Goal: Task Accomplishment & Management: Use online tool/utility

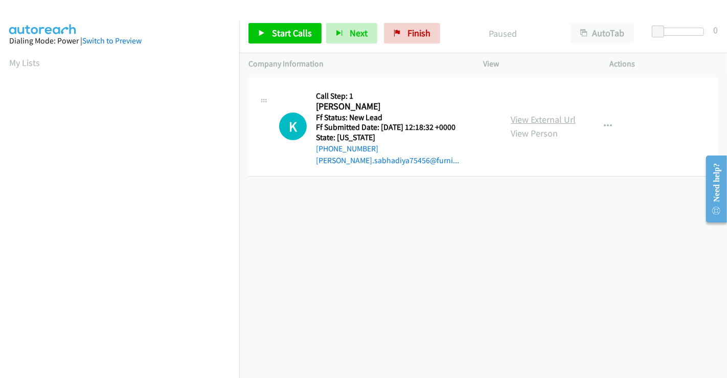
click at [538, 119] on link "View External Url" at bounding box center [543, 120] width 65 height 12
click at [596, 122] on button "button" at bounding box center [608, 126] width 28 height 20
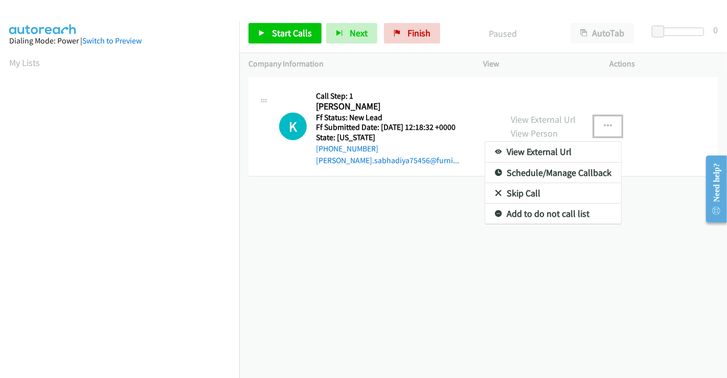
click at [527, 189] on link "Skip Call" at bounding box center [553, 193] width 136 height 20
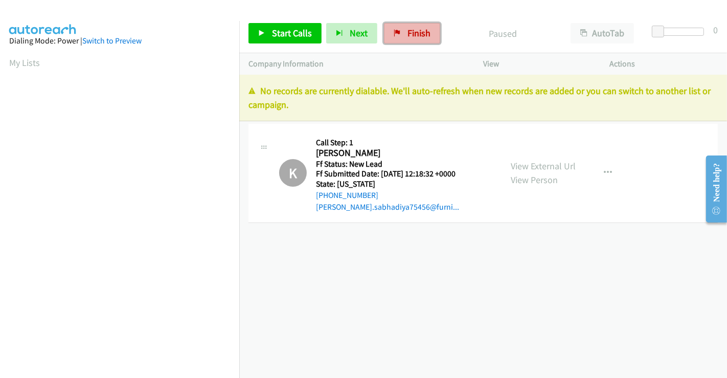
click at [408, 36] on span "Finish" at bounding box center [419, 33] width 23 height 12
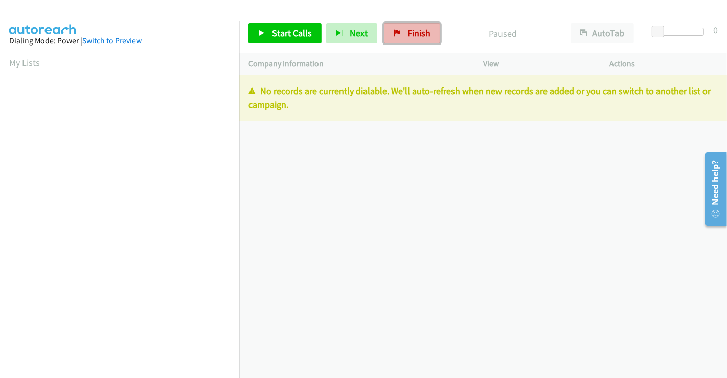
click at [397, 33] on link "Finish" at bounding box center [412, 33] width 56 height 20
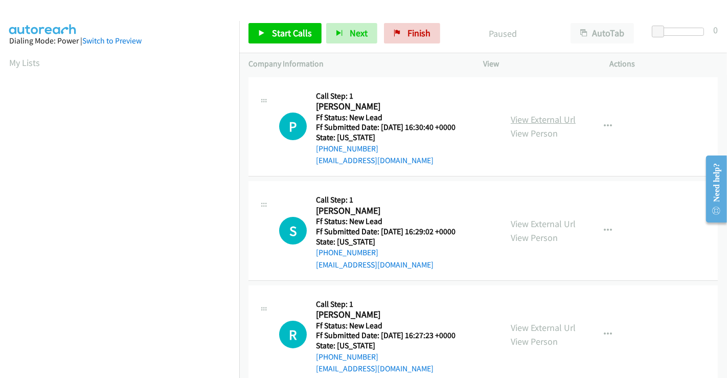
click at [529, 119] on link "View External Url" at bounding box center [543, 120] width 65 height 12
click at [543, 219] on link "View External Url" at bounding box center [543, 224] width 65 height 12
click at [536, 328] on link "View External Url" at bounding box center [543, 328] width 65 height 12
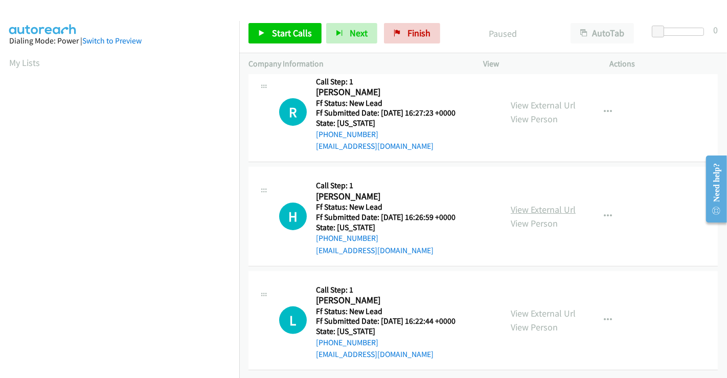
click at [533, 203] on link "View External Url" at bounding box center [543, 209] width 65 height 12
click at [530, 307] on link "View External Url" at bounding box center [543, 313] width 65 height 12
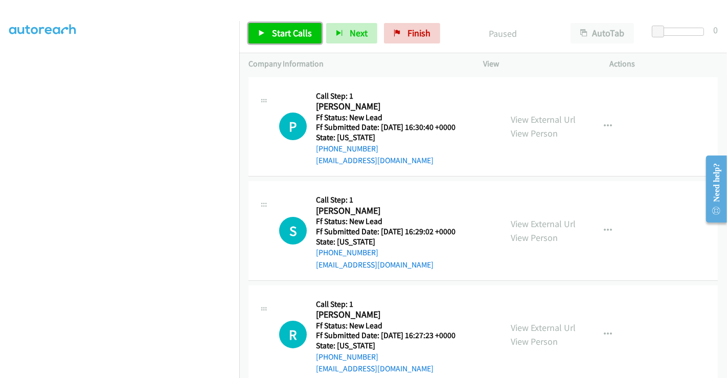
click at [274, 30] on span "Start Calls" at bounding box center [292, 33] width 40 height 12
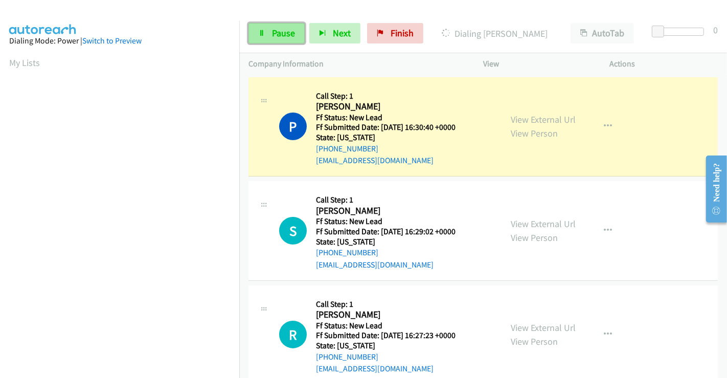
click at [280, 32] on span "Pause" at bounding box center [283, 33] width 23 height 12
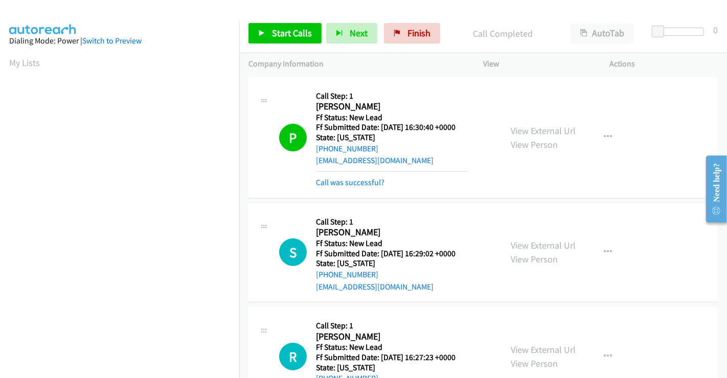
scroll to position [197, 0]
click at [350, 182] on link "Call was successful?" at bounding box center [350, 182] width 69 height 10
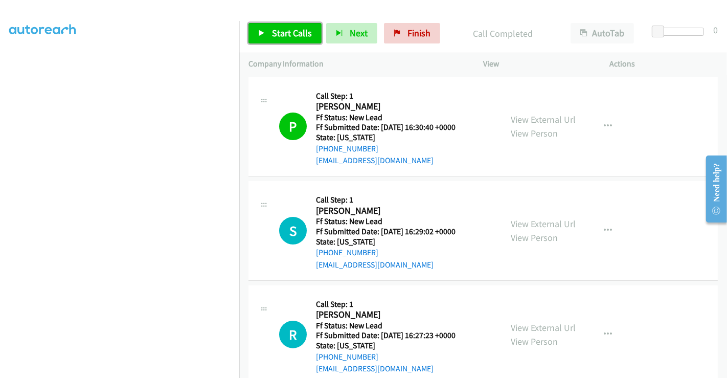
click at [276, 31] on span "Start Calls" at bounding box center [292, 33] width 40 height 12
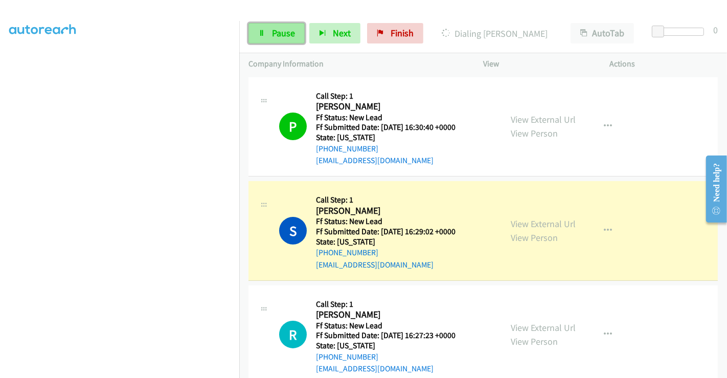
click at [280, 31] on span "Pause" at bounding box center [283, 33] width 23 height 12
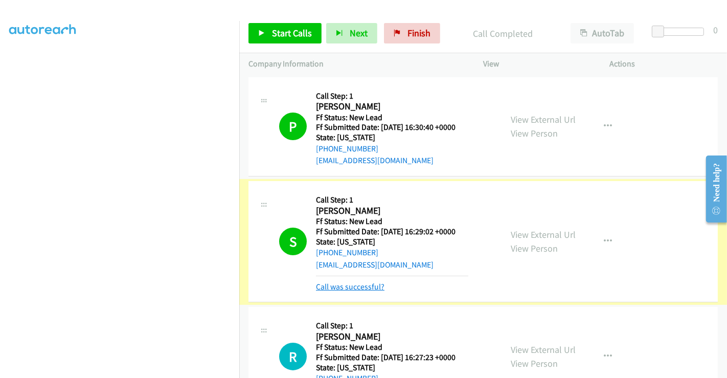
click at [349, 282] on link "Call was successful?" at bounding box center [350, 287] width 69 height 10
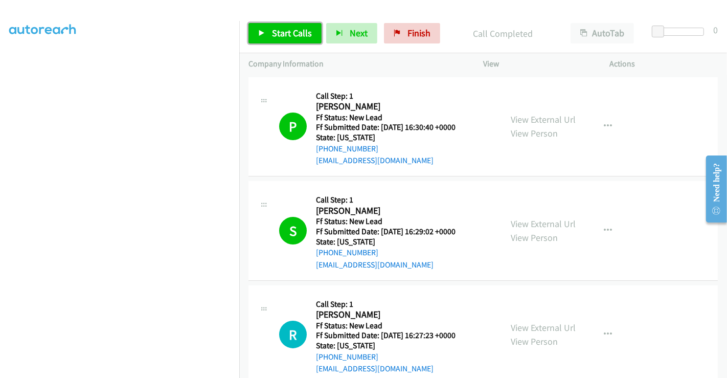
click at [285, 27] on link "Start Calls" at bounding box center [284, 33] width 73 height 20
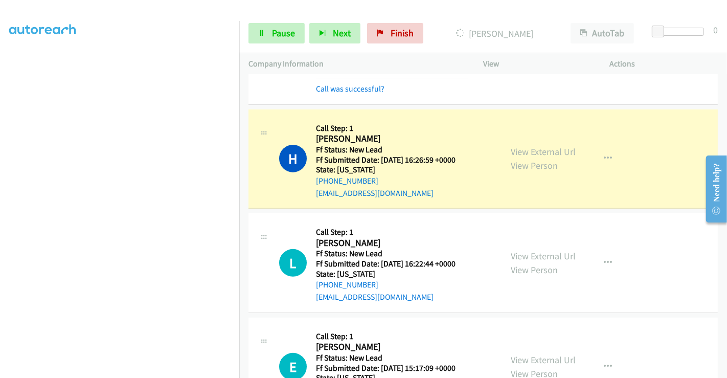
scroll to position [284, 0]
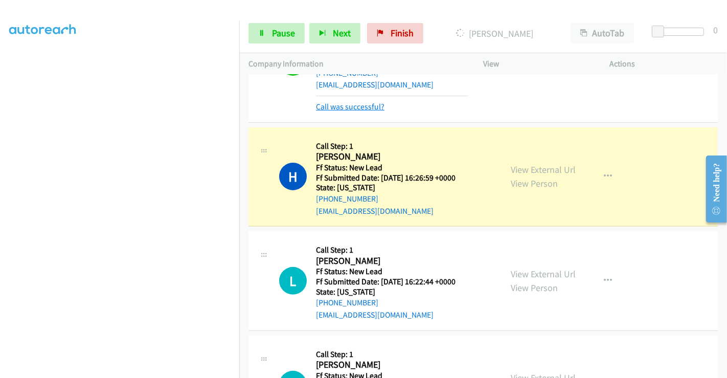
click at [372, 104] on link "Call was successful?" at bounding box center [350, 107] width 69 height 10
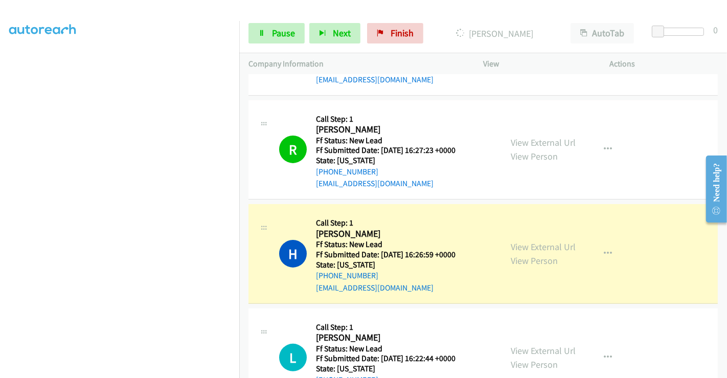
scroll to position [216, 0]
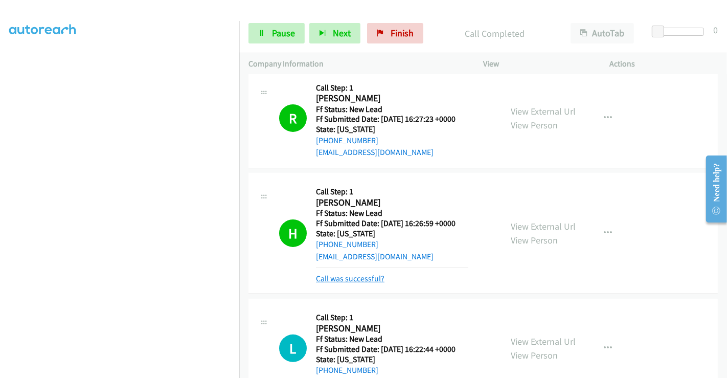
click at [359, 275] on link "Call was successful?" at bounding box center [350, 279] width 69 height 10
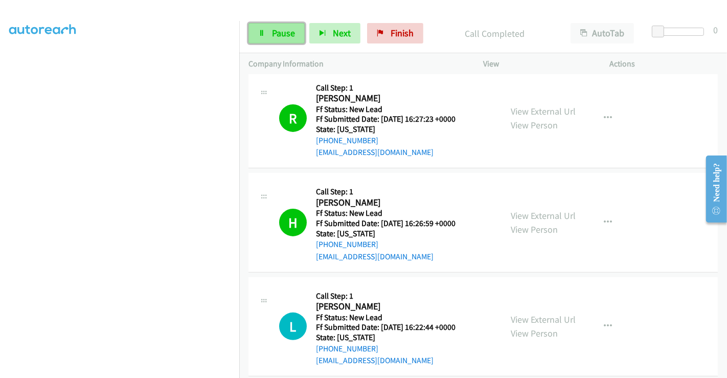
click at [273, 32] on span "Pause" at bounding box center [283, 33] width 23 height 12
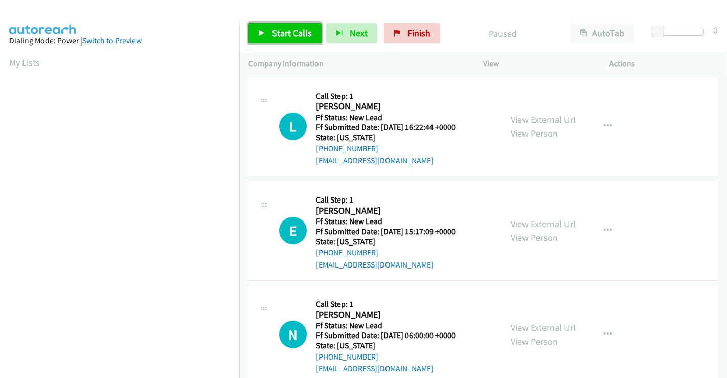
click at [297, 32] on span "Start Calls" at bounding box center [292, 33] width 40 height 12
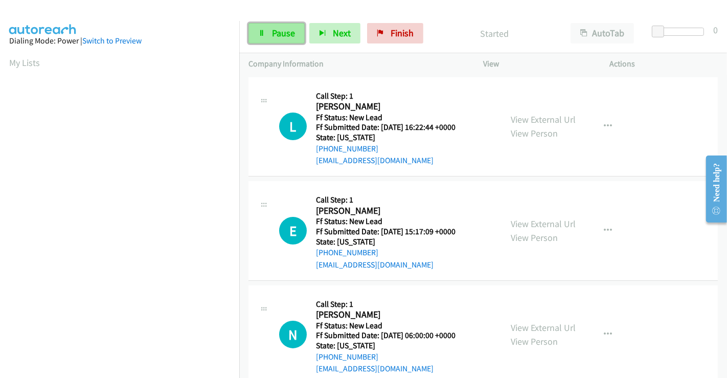
click at [268, 28] on link "Pause" at bounding box center [276, 33] width 56 height 20
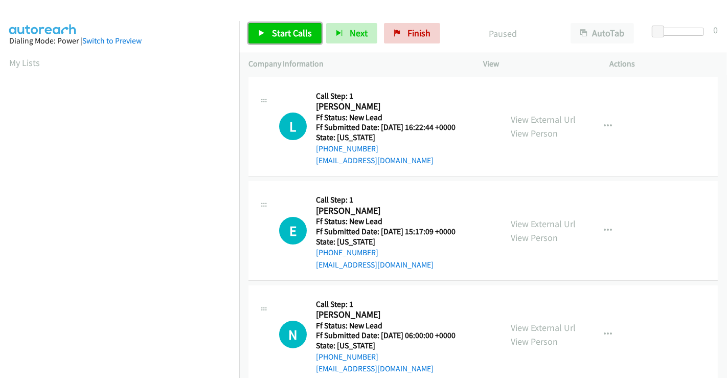
click at [295, 34] on span "Start Calls" at bounding box center [292, 33] width 40 height 12
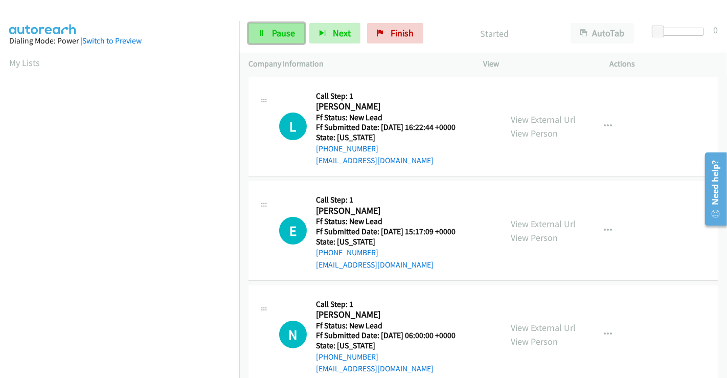
click at [277, 38] on span "Pause" at bounding box center [283, 33] width 23 height 12
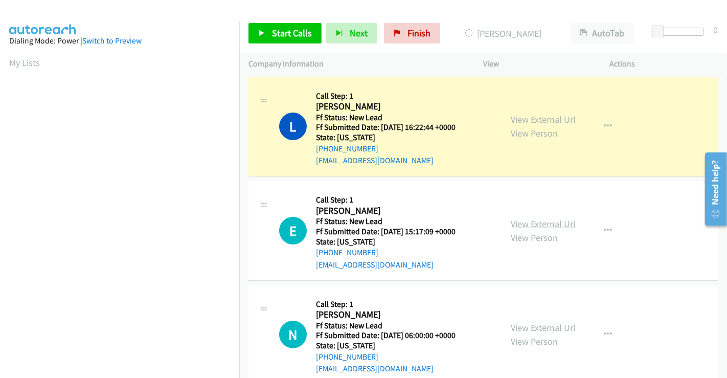
click at [545, 218] on link "View External Url" at bounding box center [543, 224] width 65 height 12
click at [548, 327] on link "View External Url" at bounding box center [543, 328] width 65 height 12
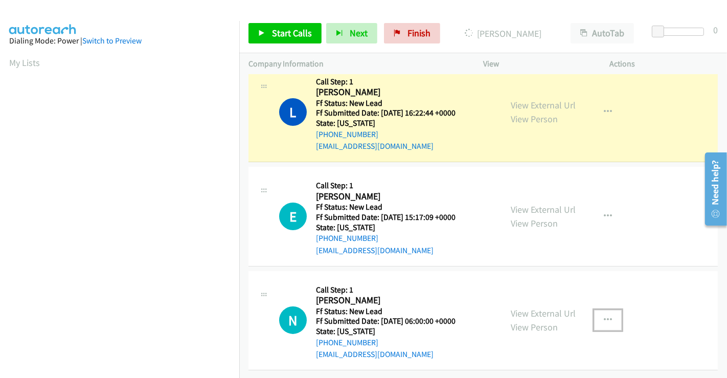
click at [604, 316] on icon "button" at bounding box center [608, 320] width 8 height 8
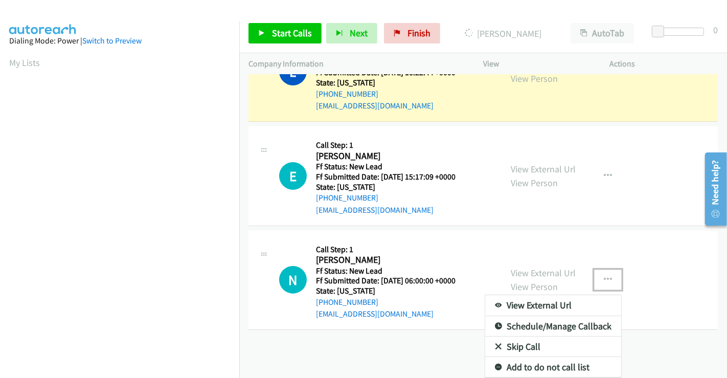
click at [527, 336] on link "Skip Call" at bounding box center [553, 346] width 136 height 20
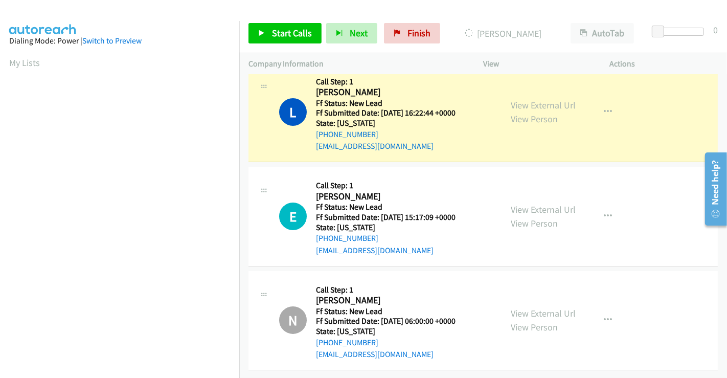
scroll to position [197, 0]
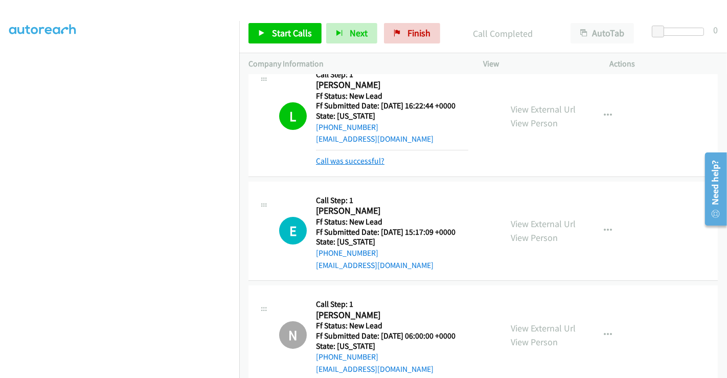
click at [333, 162] on link "Call was successful?" at bounding box center [350, 161] width 69 height 10
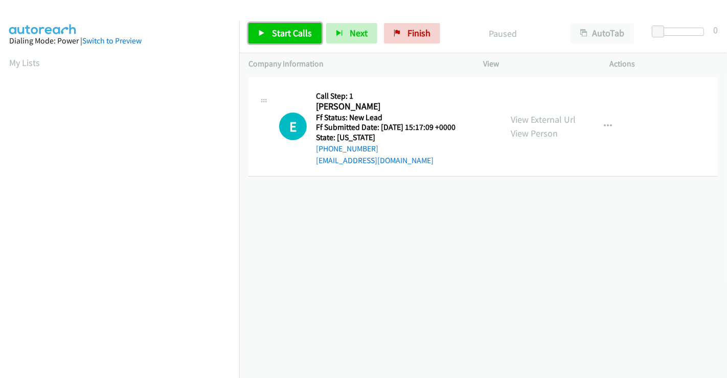
click at [280, 32] on span "Start Calls" at bounding box center [292, 33] width 40 height 12
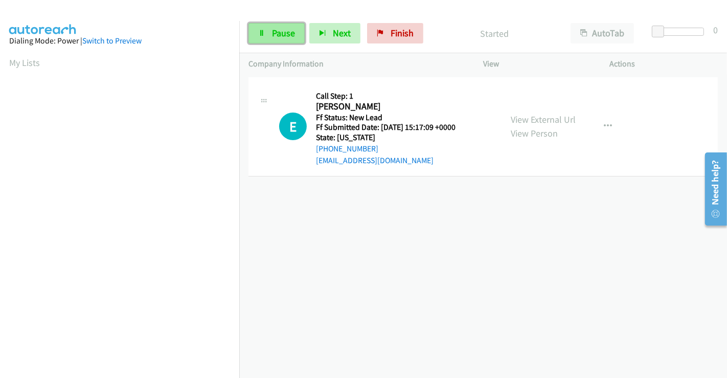
click at [280, 31] on span "Pause" at bounding box center [283, 33] width 23 height 12
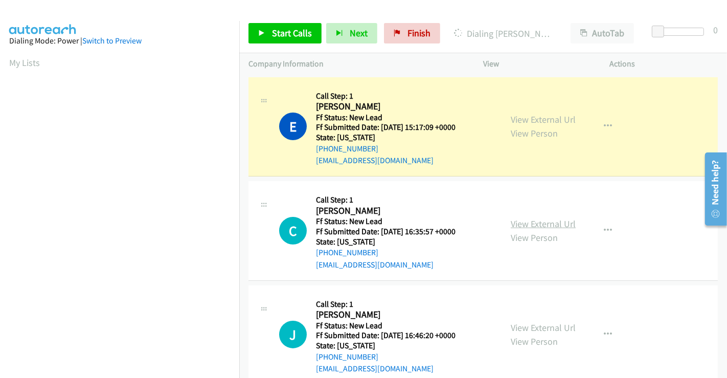
click at [534, 220] on link "View External Url" at bounding box center [543, 224] width 65 height 12
click at [529, 328] on link "View External Url" at bounding box center [543, 328] width 65 height 12
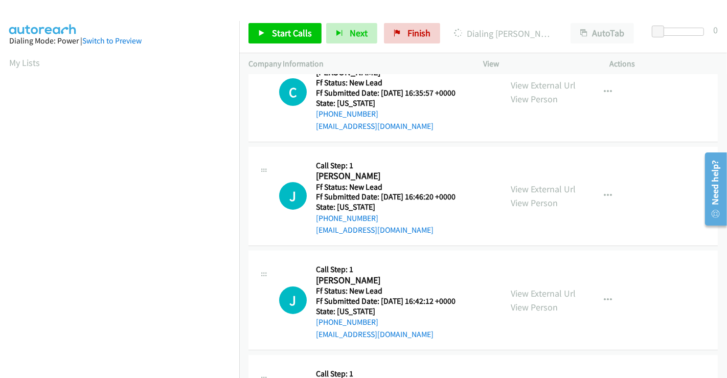
scroll to position [227, 0]
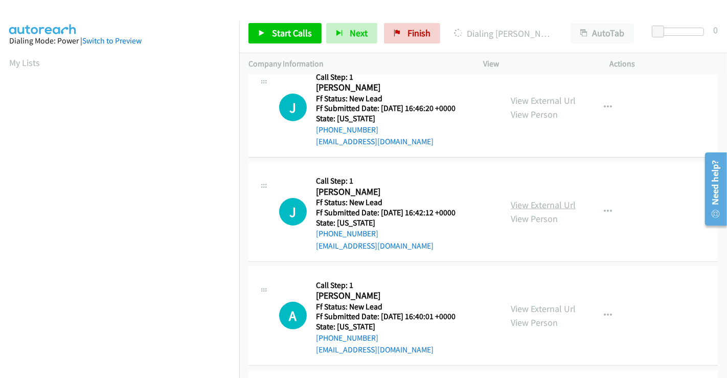
click at [531, 202] on link "View External Url" at bounding box center [543, 205] width 65 height 12
click at [532, 303] on link "View External Url" at bounding box center [543, 309] width 65 height 12
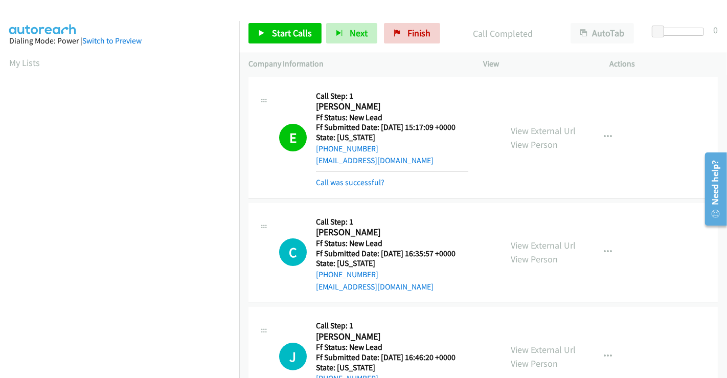
scroll to position [197, 0]
click at [352, 180] on link "Call was successful?" at bounding box center [350, 182] width 69 height 10
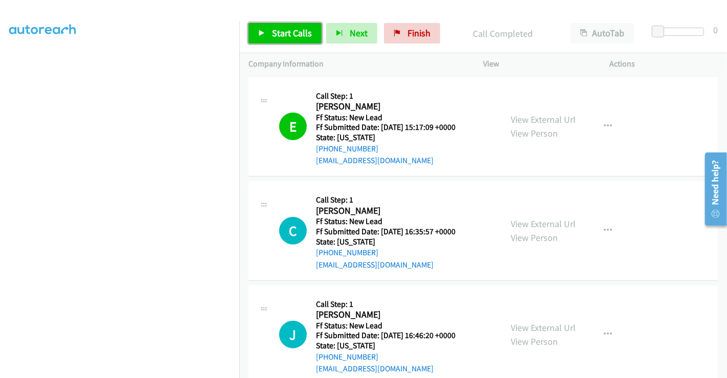
click at [289, 36] on span "Start Calls" at bounding box center [292, 33] width 40 height 12
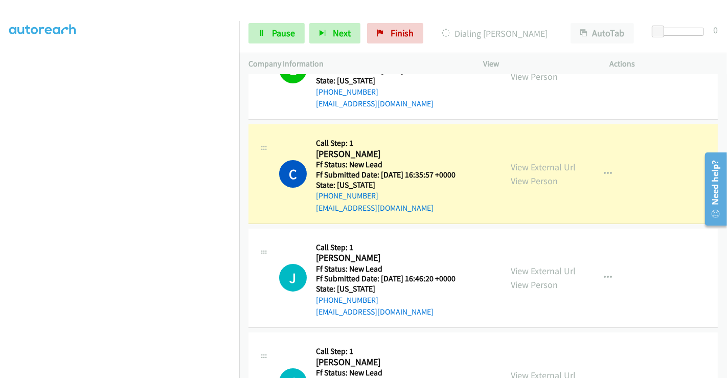
scroll to position [114, 0]
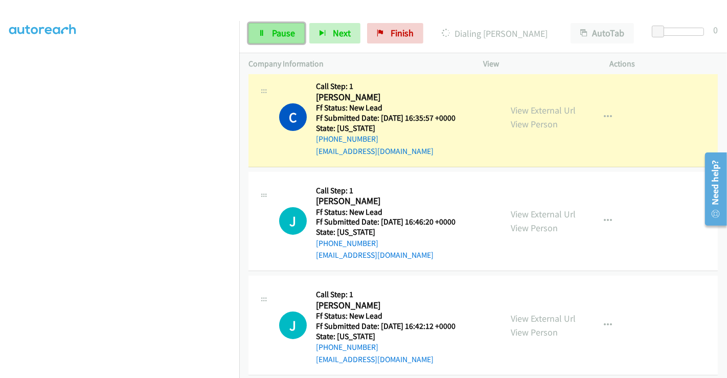
click at [272, 36] on span "Pause" at bounding box center [283, 33] width 23 height 12
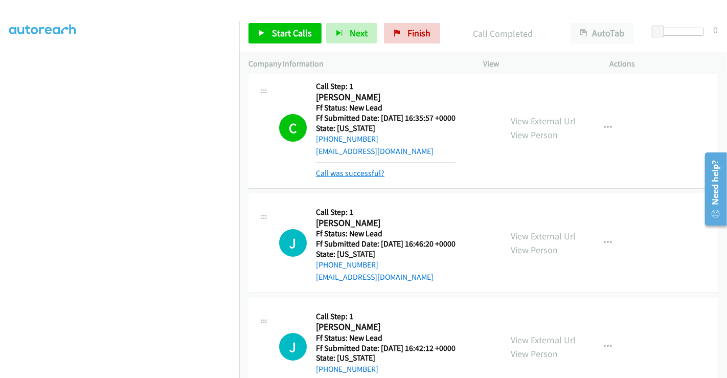
click at [365, 175] on link "Call was successful?" at bounding box center [350, 173] width 69 height 10
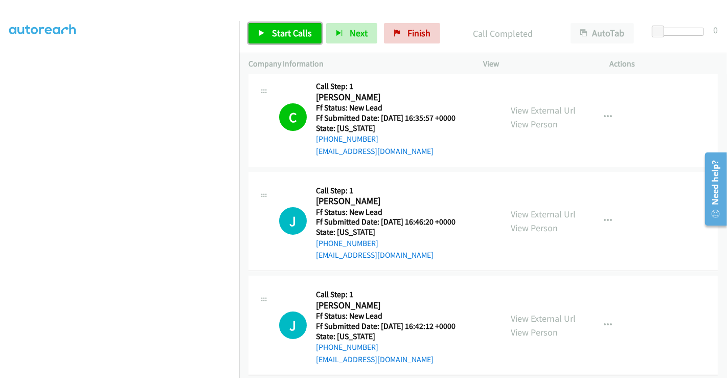
click at [285, 31] on span "Start Calls" at bounding box center [292, 33] width 40 height 12
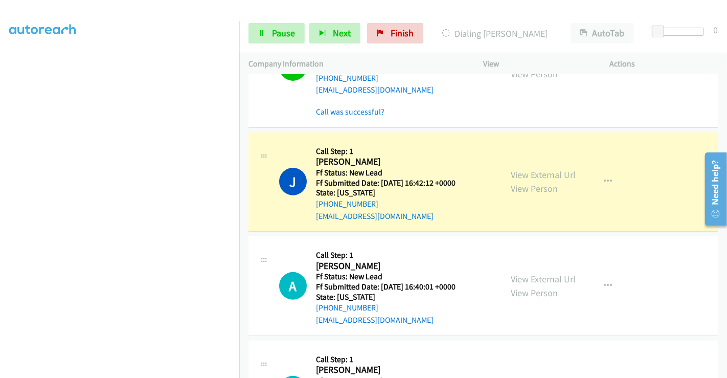
scroll to position [284, 0]
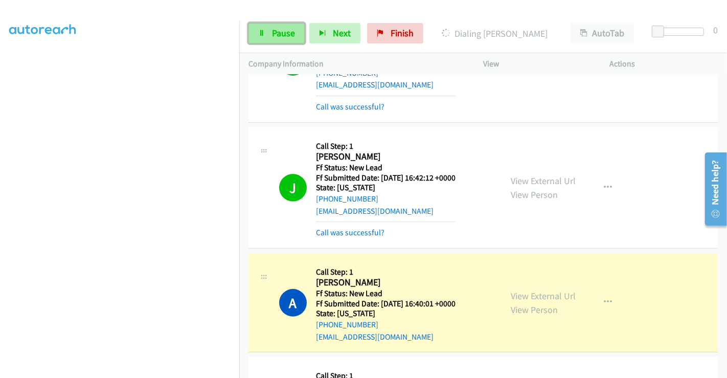
click at [280, 30] on span "Pause" at bounding box center [283, 33] width 23 height 12
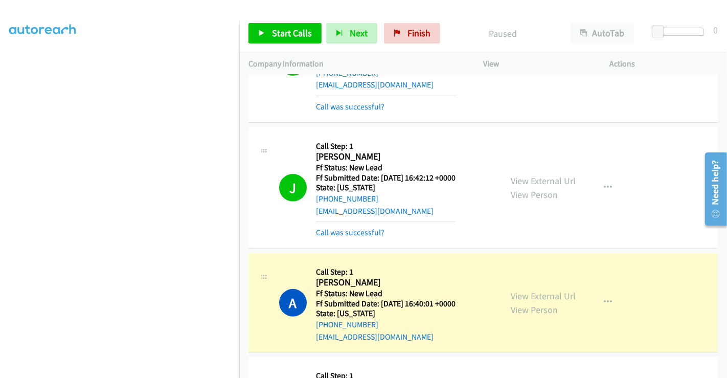
scroll to position [377, 0]
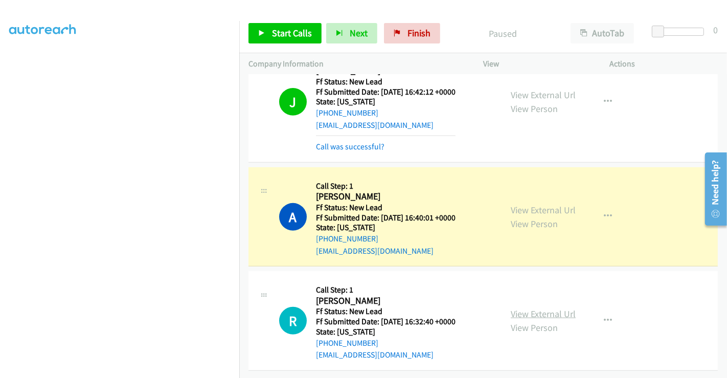
click at [534, 308] on link "View External Url" at bounding box center [543, 314] width 65 height 12
click at [353, 142] on link "Call was successful?" at bounding box center [350, 147] width 69 height 10
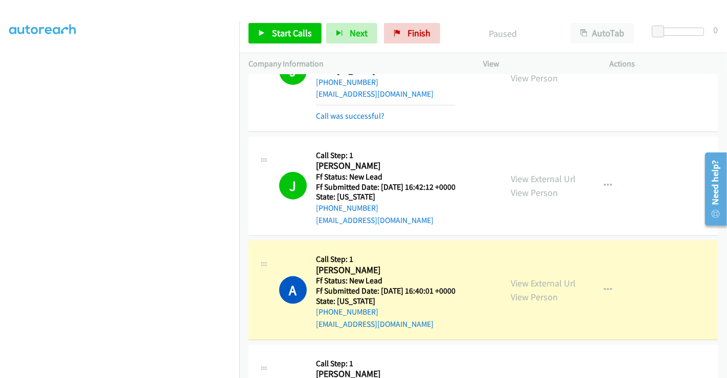
scroll to position [207, 0]
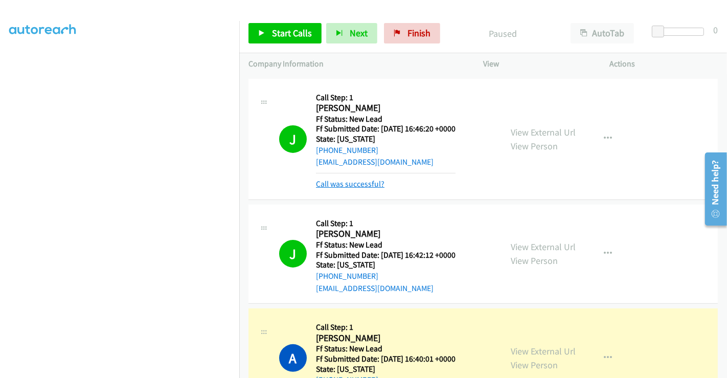
click at [353, 186] on link "Call was successful?" at bounding box center [350, 184] width 69 height 10
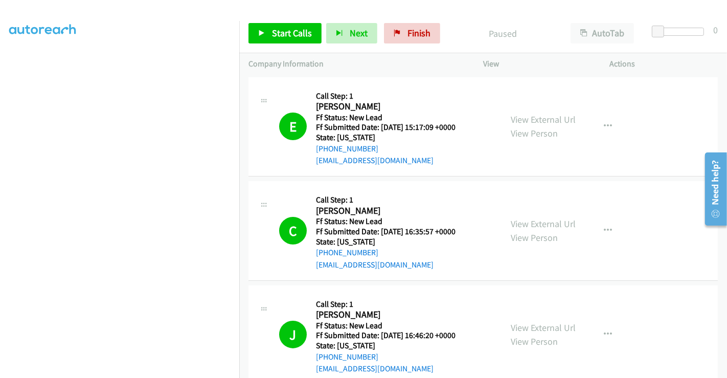
scroll to position [333, 0]
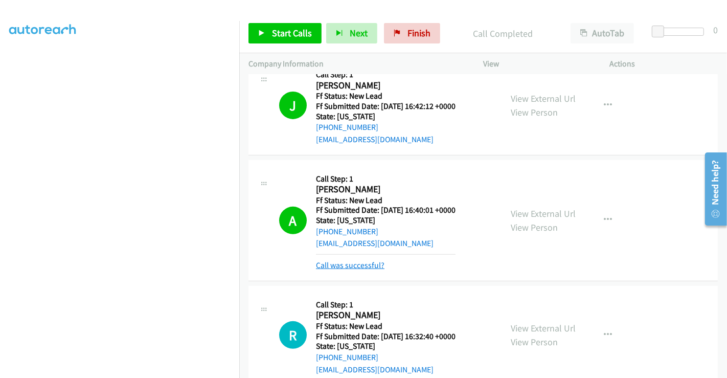
click at [353, 266] on link "Call was successful?" at bounding box center [350, 265] width 69 height 10
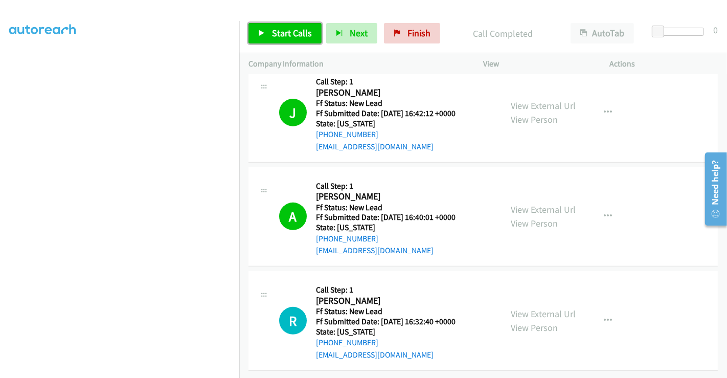
click at [283, 26] on link "Start Calls" at bounding box center [284, 33] width 73 height 20
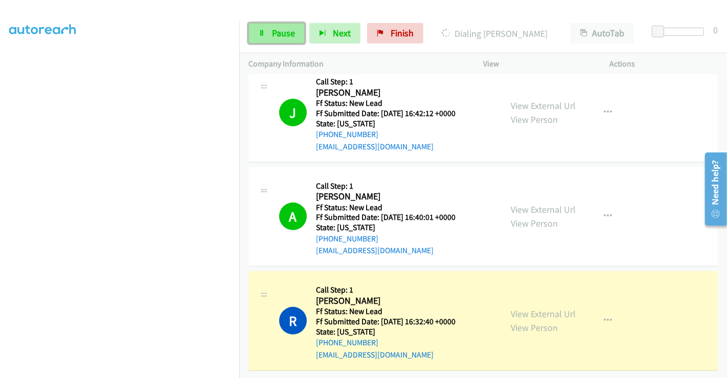
click at [268, 30] on link "Pause" at bounding box center [276, 33] width 56 height 20
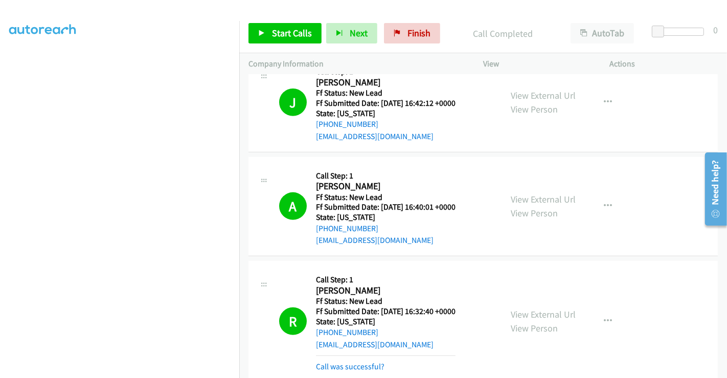
scroll to position [401, 0]
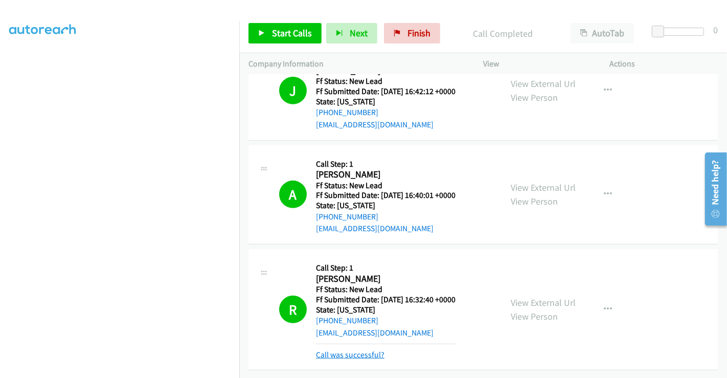
click at [349, 350] on link "Call was successful?" at bounding box center [350, 355] width 69 height 10
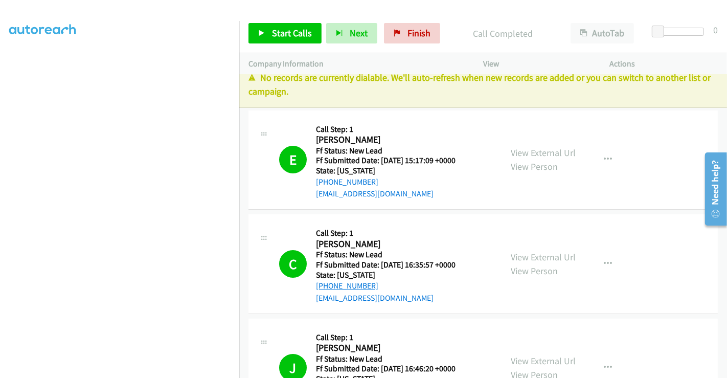
scroll to position [0, 0]
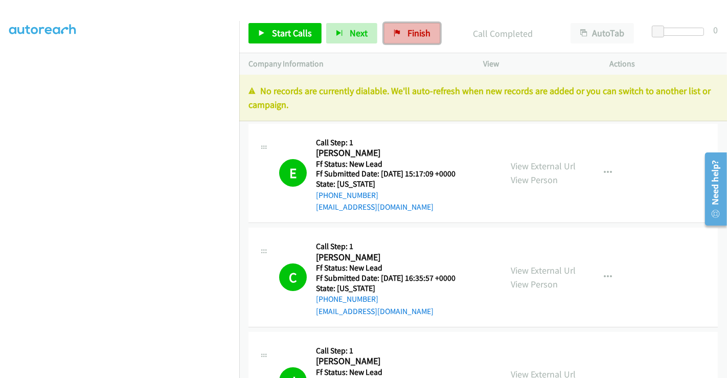
click at [408, 37] on span "Finish" at bounding box center [419, 33] width 23 height 12
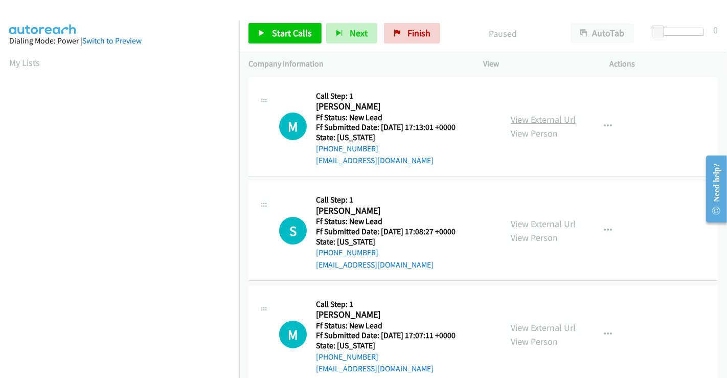
click at [543, 124] on link "View External Url" at bounding box center [543, 120] width 65 height 12
click at [536, 222] on link "View External Url" at bounding box center [543, 224] width 65 height 12
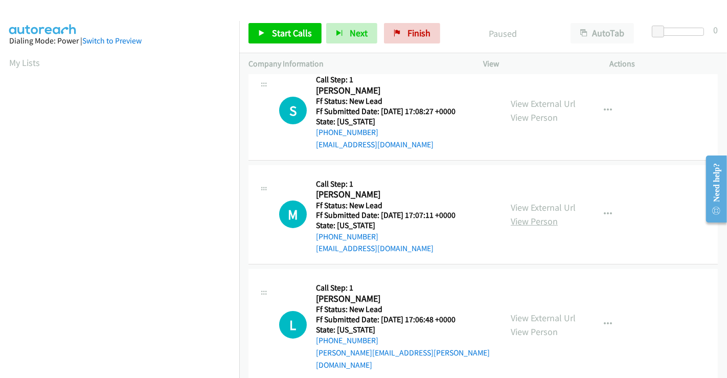
scroll to position [170, 0]
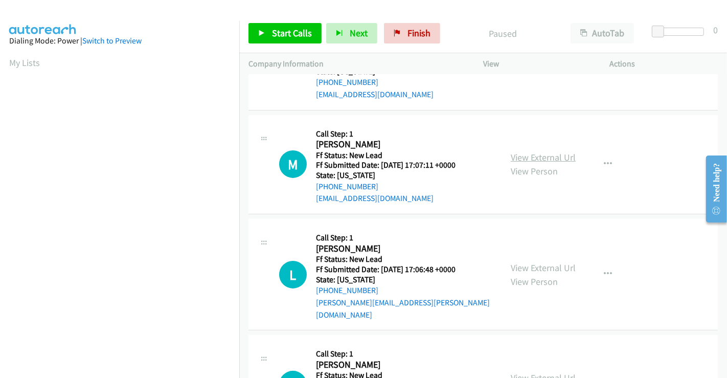
click at [532, 155] on link "View External Url" at bounding box center [543, 157] width 65 height 12
click at [540, 265] on link "View External Url" at bounding box center [543, 268] width 65 height 12
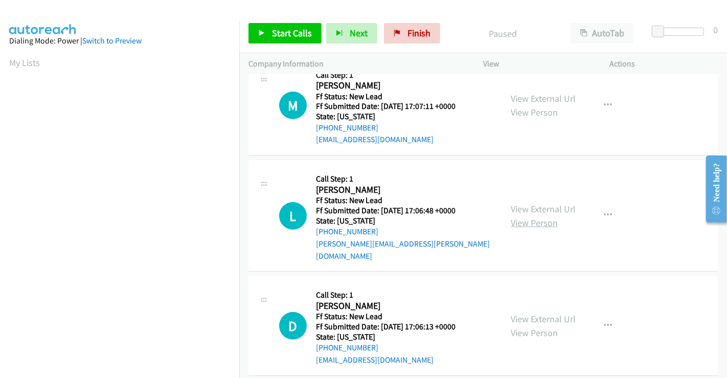
scroll to position [230, 0]
click at [545, 312] on link "View External Url" at bounding box center [543, 318] width 65 height 12
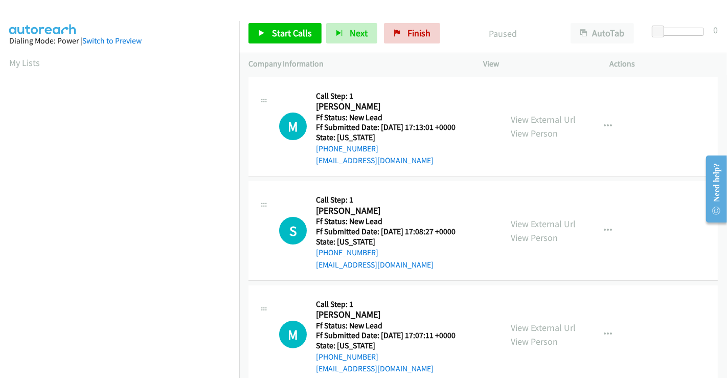
scroll to position [197, 0]
click at [298, 28] on span "Start Calls" at bounding box center [292, 33] width 40 height 12
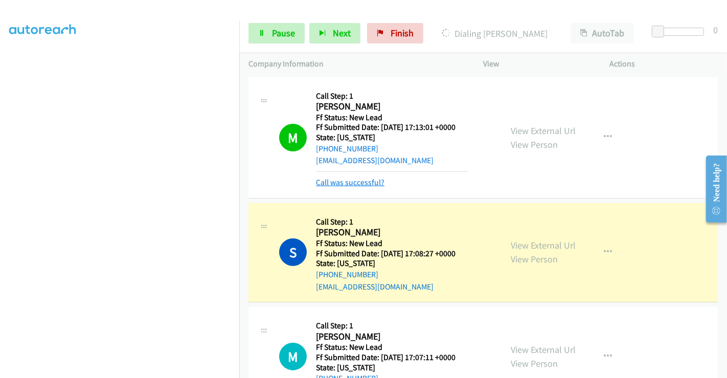
click at [373, 178] on link "Call was successful?" at bounding box center [350, 182] width 69 height 10
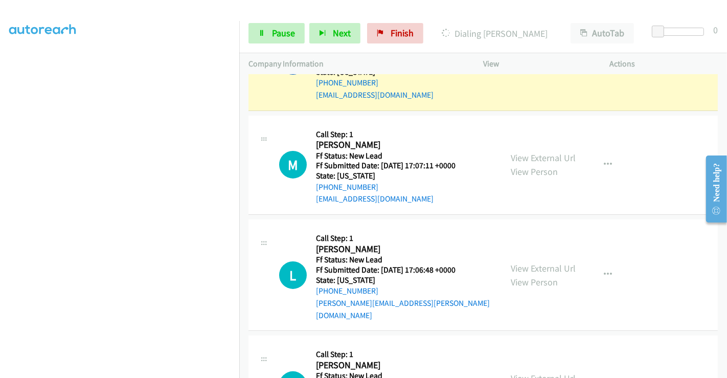
scroll to position [170, 0]
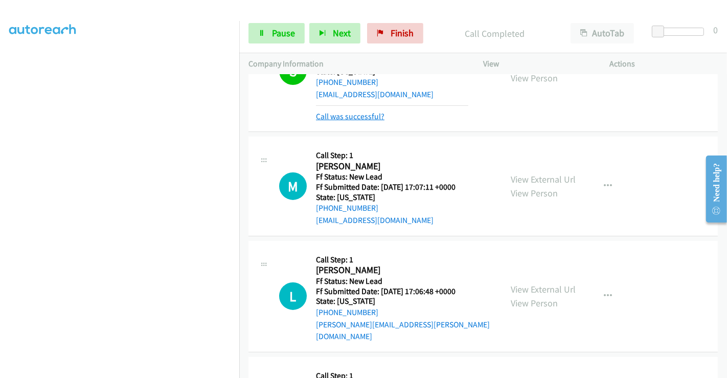
click at [340, 118] on link "Call was successful?" at bounding box center [350, 116] width 69 height 10
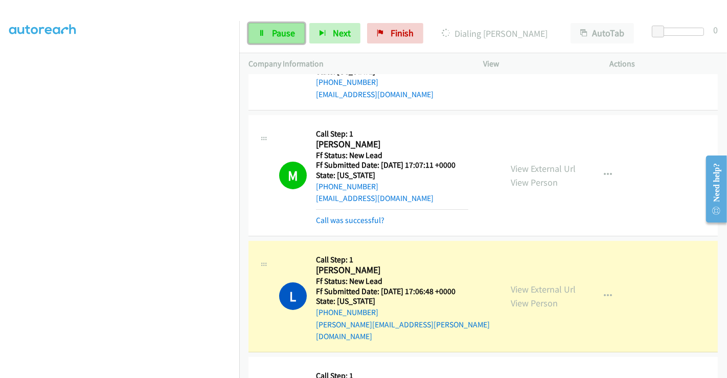
click at [273, 34] on span "Pause" at bounding box center [283, 33] width 23 height 12
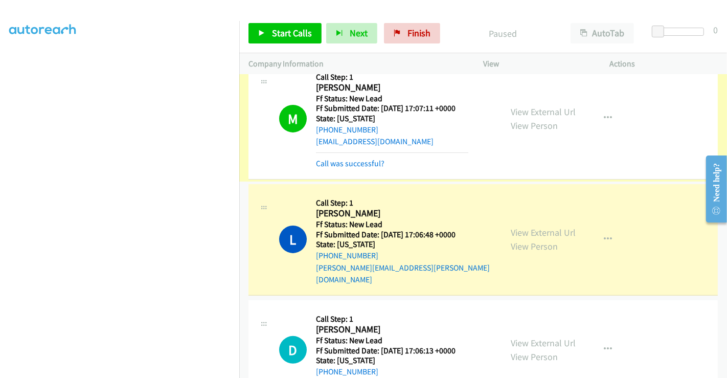
scroll to position [284, 0]
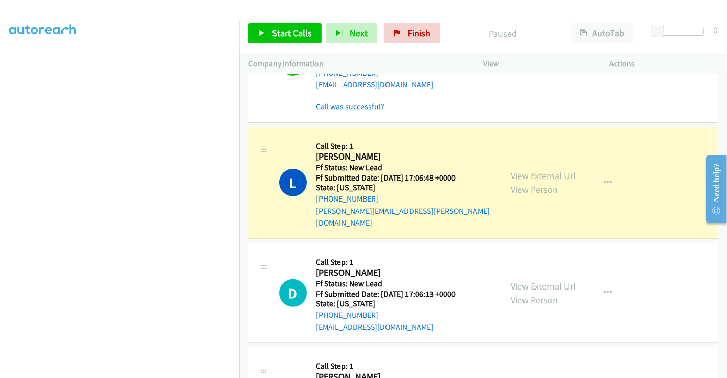
click at [338, 105] on link "Call was successful?" at bounding box center [350, 107] width 69 height 10
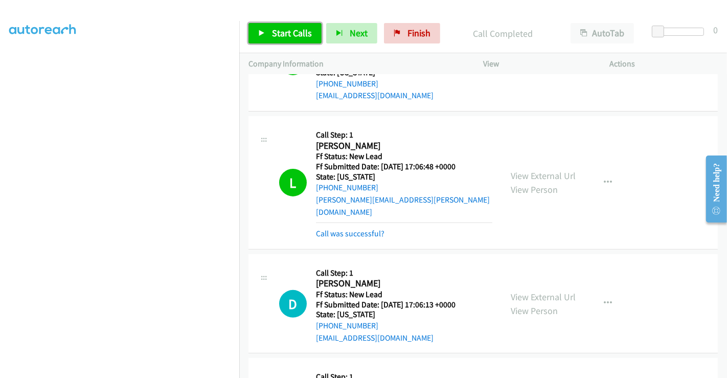
click at [283, 32] on span "Start Calls" at bounding box center [292, 33] width 40 height 12
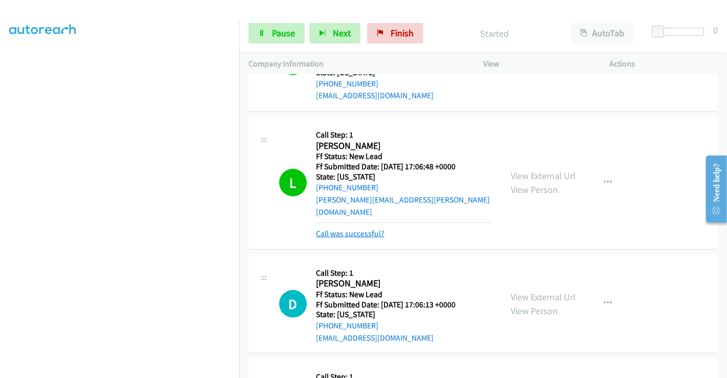
click at [352, 229] on link "Call was successful?" at bounding box center [350, 234] width 69 height 10
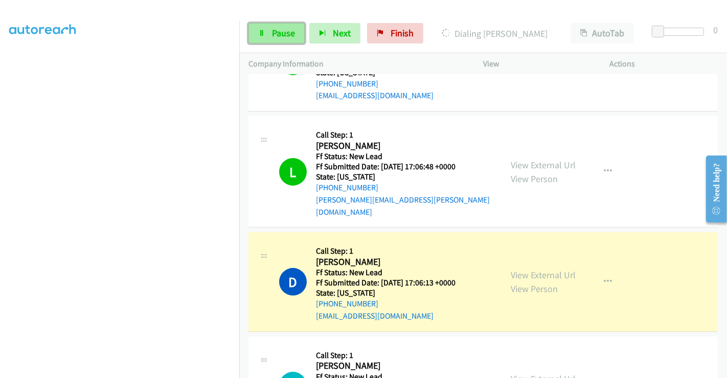
click at [275, 32] on span "Pause" at bounding box center [283, 33] width 23 height 12
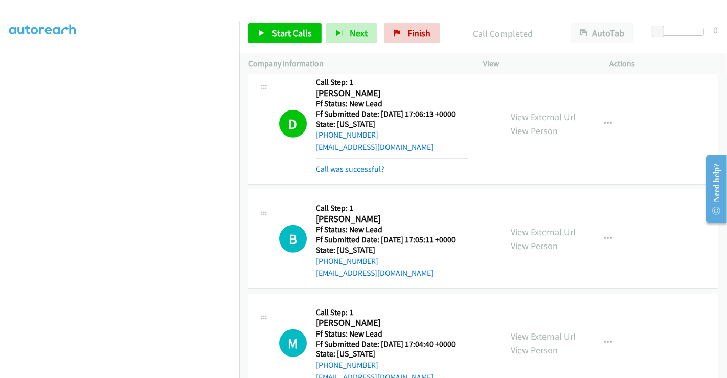
scroll to position [444, 0]
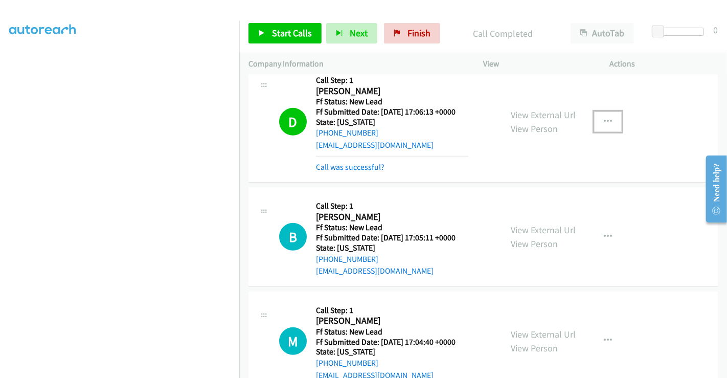
click at [604, 118] on icon "button" at bounding box center [608, 122] width 8 height 8
click at [0, 0] on div at bounding box center [0, 0] width 0 height 0
click at [604, 118] on icon "button" at bounding box center [608, 122] width 8 height 8
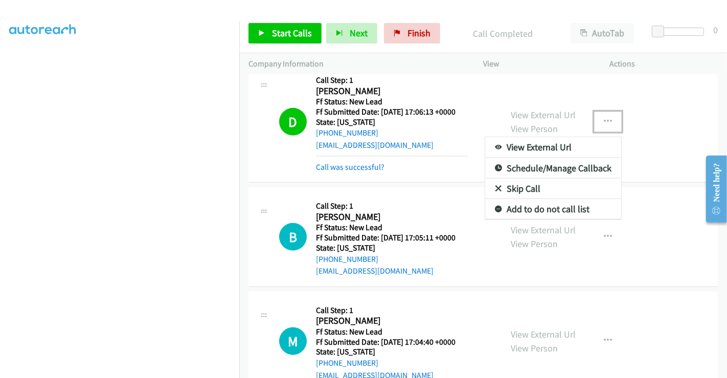
click at [602, 110] on div at bounding box center [363, 189] width 727 height 378
click at [604, 118] on icon "button" at bounding box center [608, 122] width 8 height 8
click at [660, 139] on div at bounding box center [363, 189] width 727 height 378
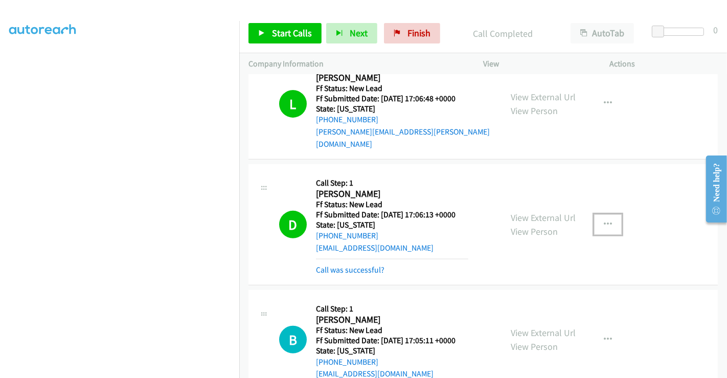
scroll to position [330, 0]
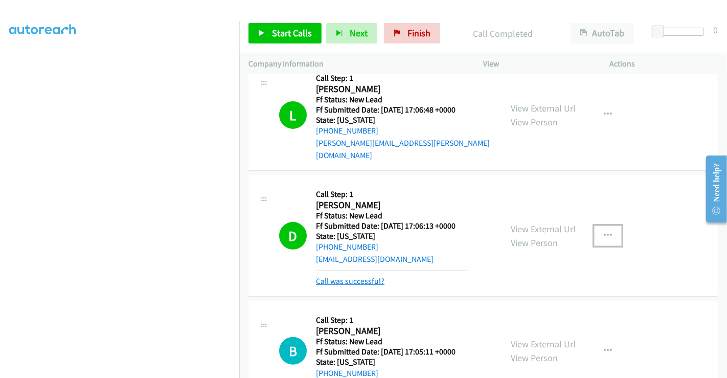
click at [369, 276] on link "Call was successful?" at bounding box center [350, 281] width 69 height 10
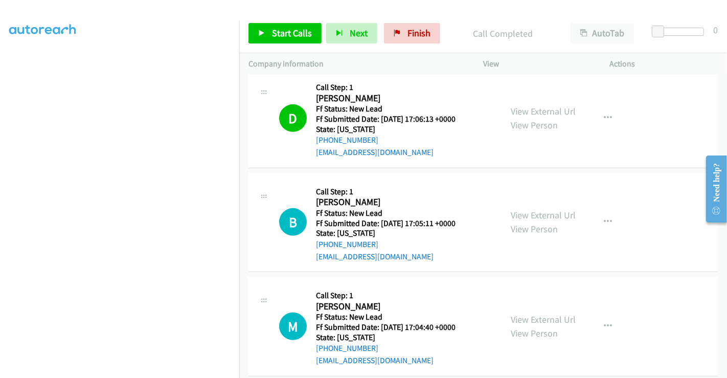
scroll to position [541, 0]
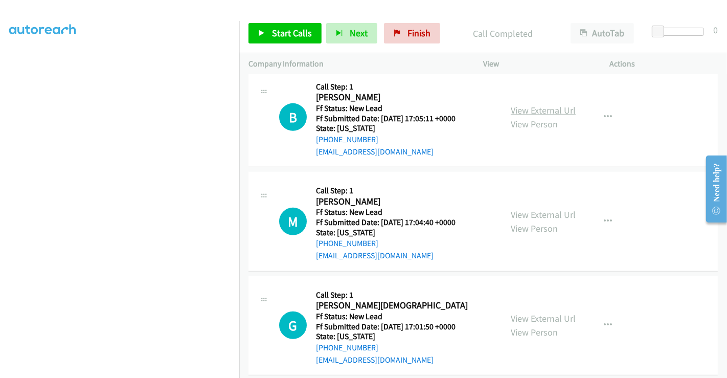
click at [539, 104] on link "View External Url" at bounding box center [543, 110] width 65 height 12
click at [537, 209] on link "View External Url" at bounding box center [543, 215] width 65 height 12
click at [542, 312] on link "View External Url" at bounding box center [543, 318] width 65 height 12
click at [302, 30] on span "Start Calls" at bounding box center [292, 33] width 40 height 12
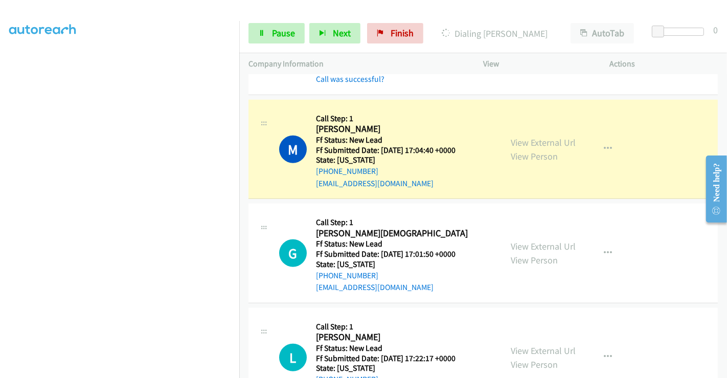
scroll to position [692, 0]
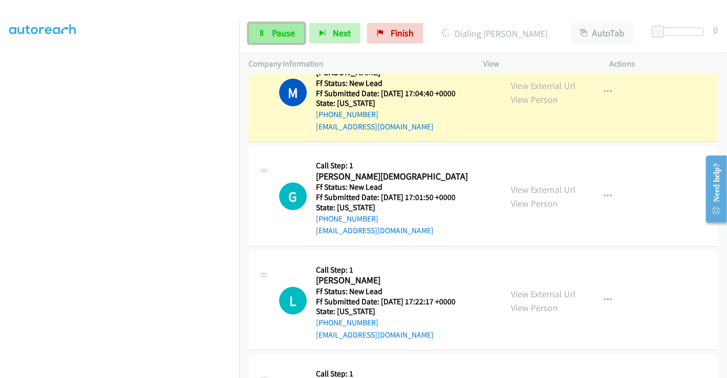
click at [282, 34] on span "Pause" at bounding box center [283, 33] width 23 height 12
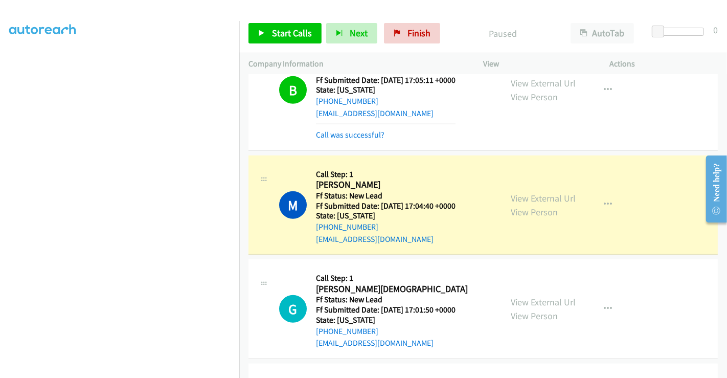
scroll to position [465, 0]
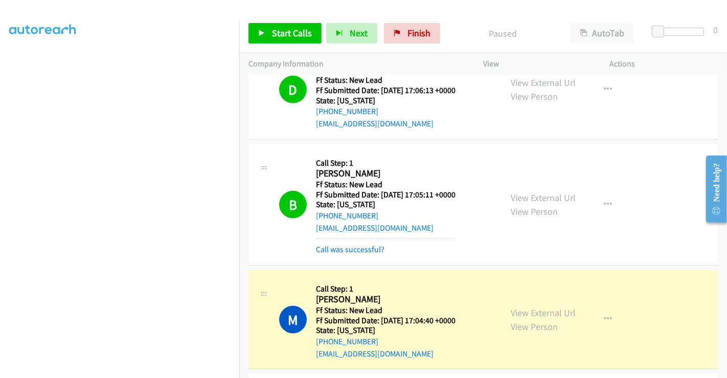
click at [359, 243] on div "Call was successful?" at bounding box center [386, 249] width 140 height 12
click at [358, 244] on link "Call was successful?" at bounding box center [350, 249] width 69 height 10
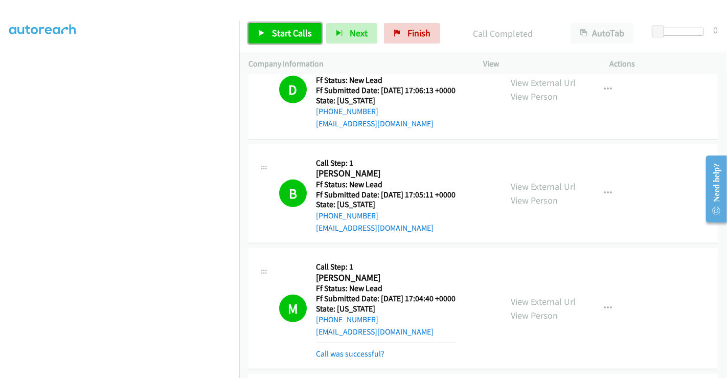
click at [298, 34] on span "Start Calls" at bounding box center [292, 33] width 40 height 12
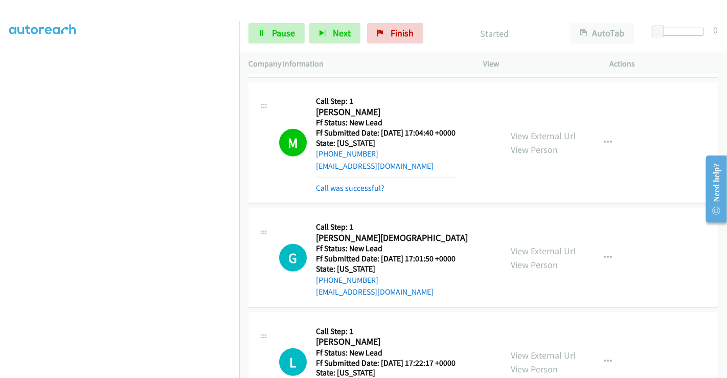
scroll to position [636, 0]
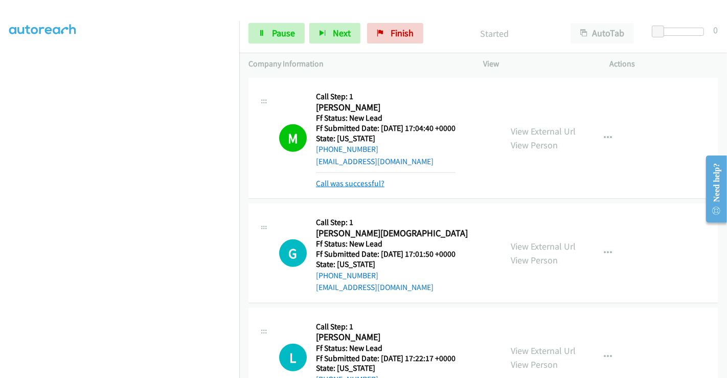
click at [360, 178] on link "Call was successful?" at bounding box center [350, 183] width 69 height 10
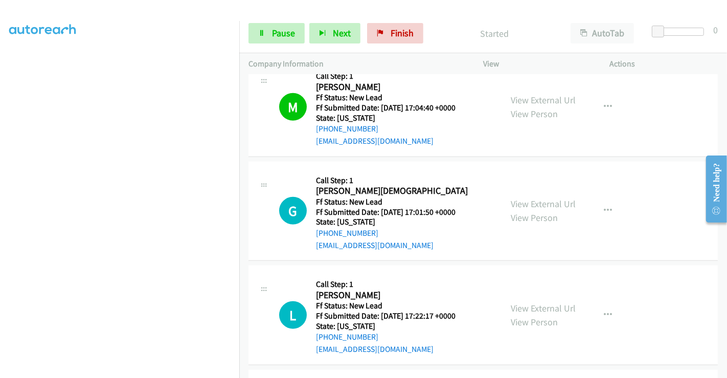
scroll to position [749, 0]
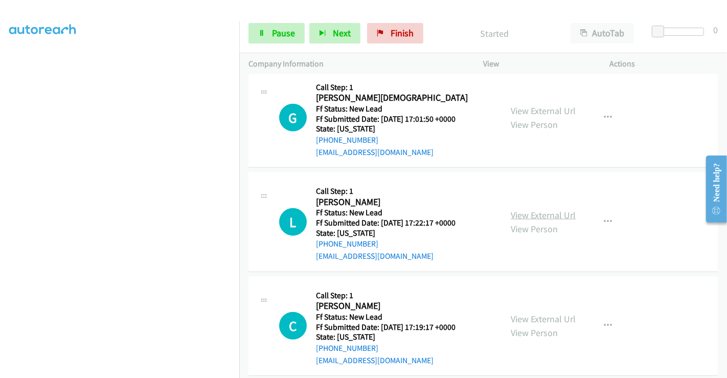
click at [551, 209] on link "View External Url" at bounding box center [543, 215] width 65 height 12
click at [541, 313] on link "View External Url" at bounding box center [543, 319] width 65 height 12
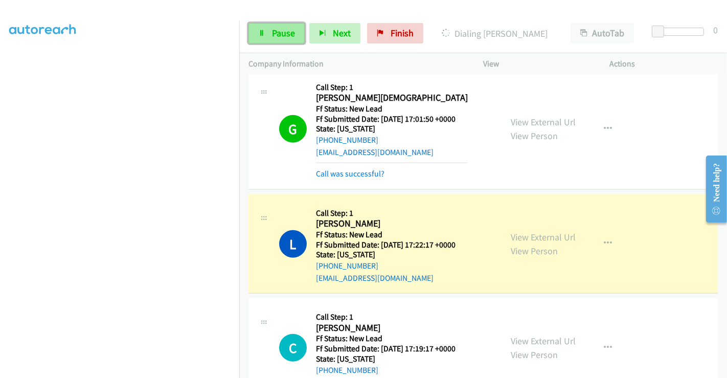
click at [285, 35] on span "Pause" at bounding box center [283, 33] width 23 height 12
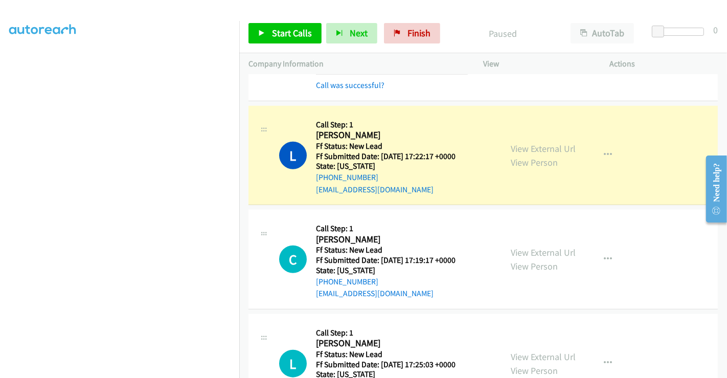
scroll to position [855, 0]
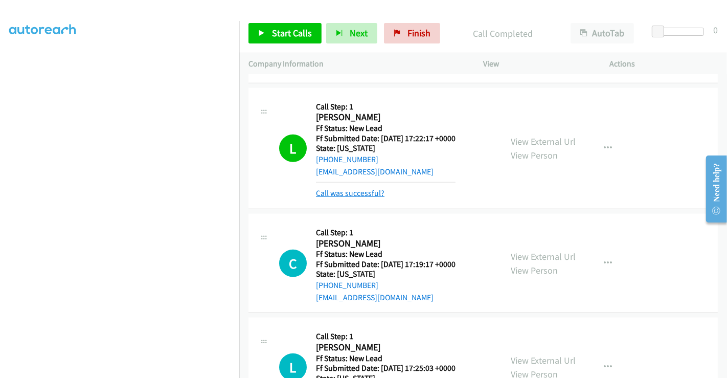
click at [355, 188] on link "Call was successful?" at bounding box center [350, 193] width 69 height 10
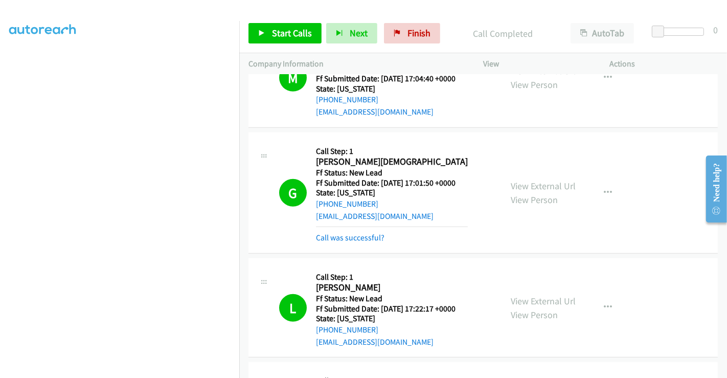
scroll to position [799, 0]
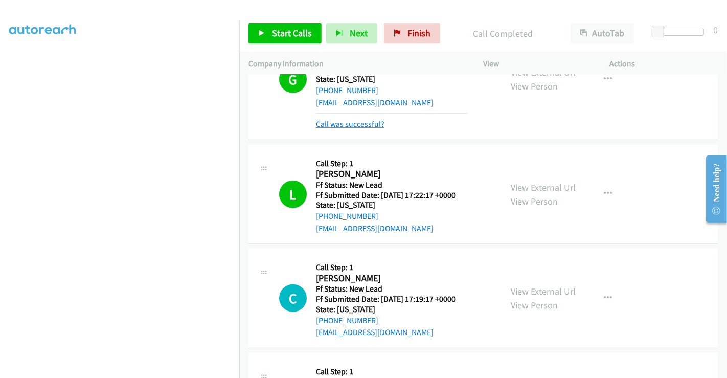
click at [346, 119] on link "Call was successful?" at bounding box center [350, 124] width 69 height 10
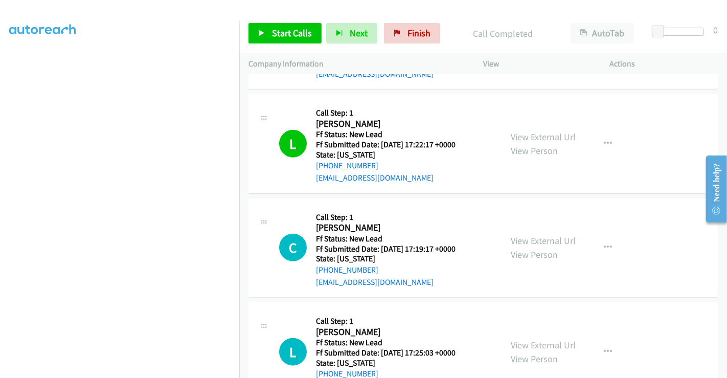
scroll to position [844, 0]
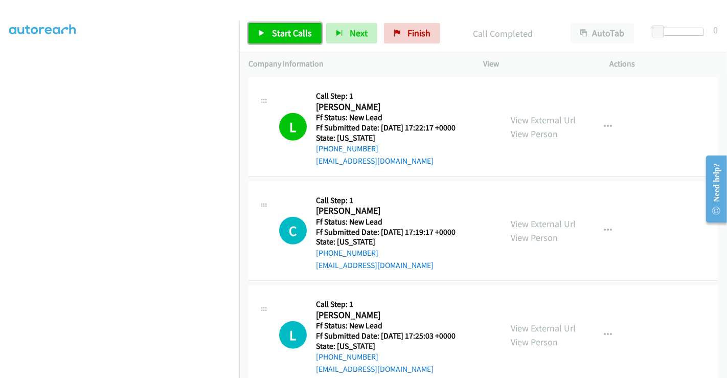
click at [293, 40] on link "Start Calls" at bounding box center [284, 33] width 73 height 20
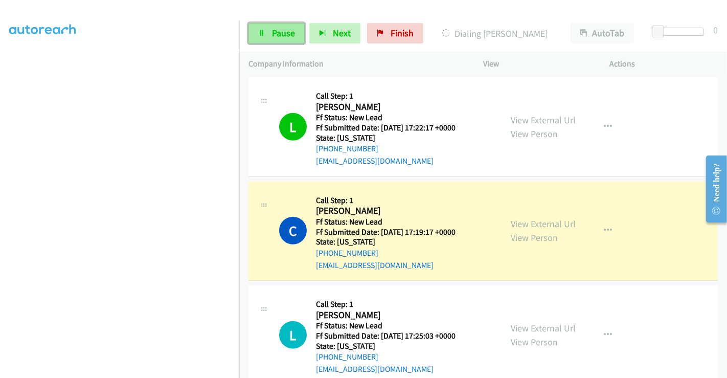
click at [280, 31] on span "Pause" at bounding box center [283, 33] width 23 height 12
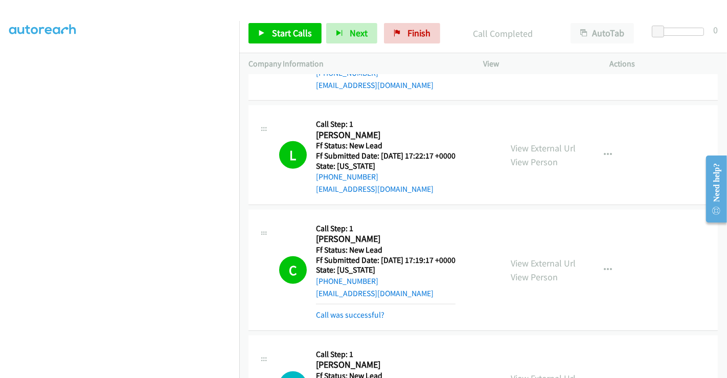
scroll to position [947, 0]
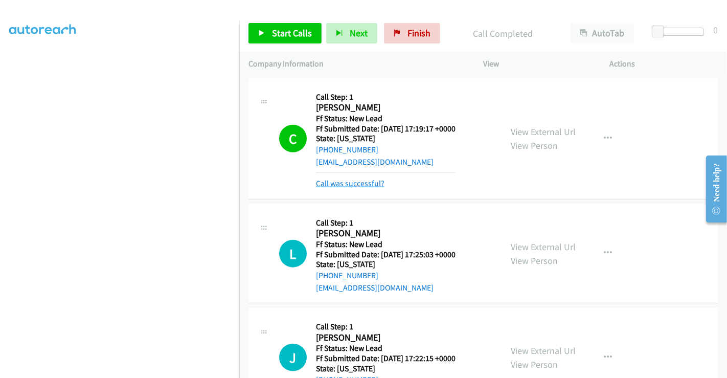
click at [368, 178] on link "Call was successful?" at bounding box center [350, 183] width 69 height 10
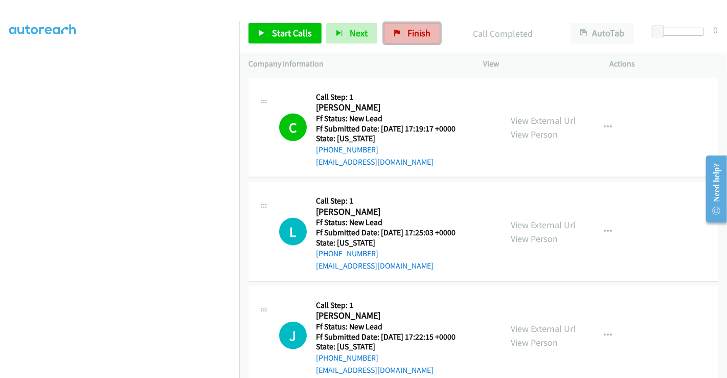
click at [396, 33] on icon at bounding box center [397, 33] width 7 height 7
